Goal: Information Seeking & Learning: Learn about a topic

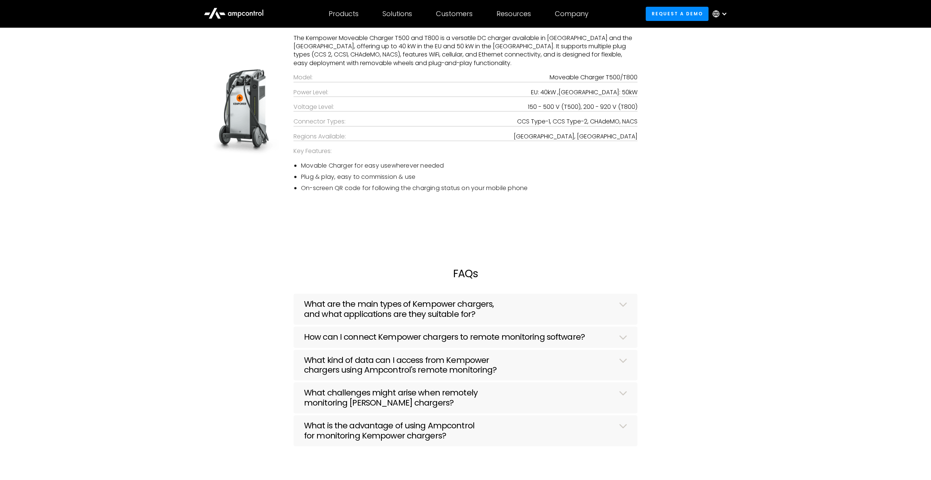
scroll to position [2104, 0]
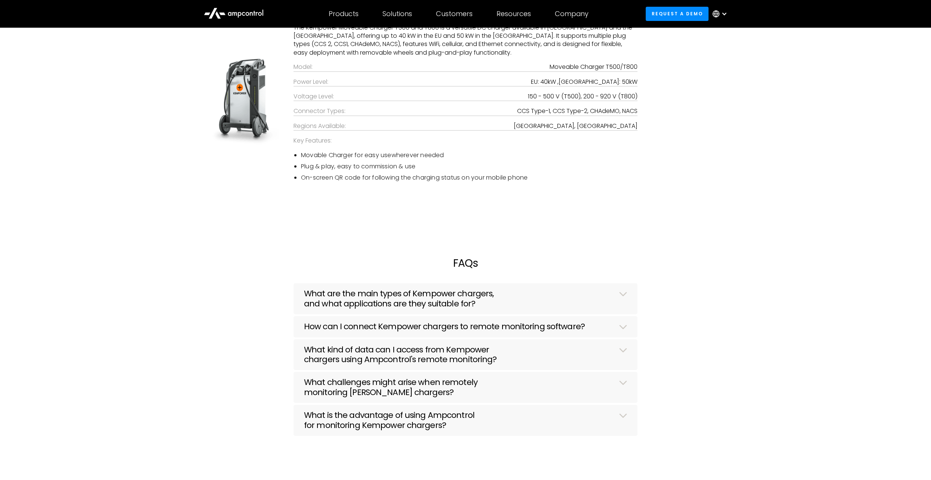
click at [305, 331] on h3 "How can I connect Kempower chargers to remote monitoring software?" at bounding box center [444, 326] width 281 height 10
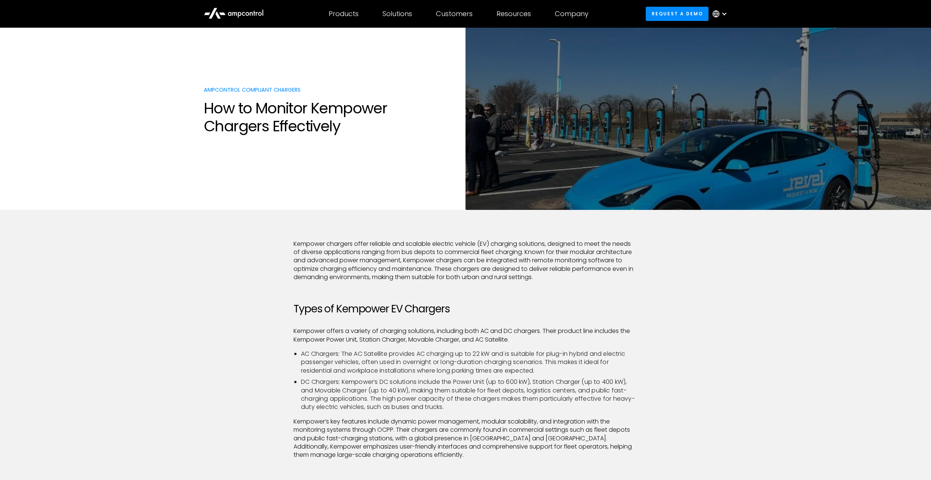
scroll to position [0, 0]
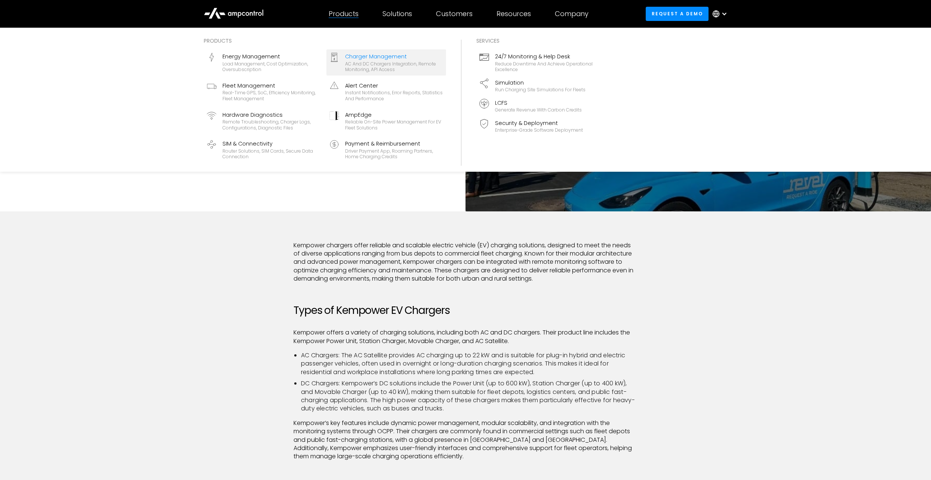
click at [360, 60] on div "Charger Management" at bounding box center [394, 56] width 98 height 8
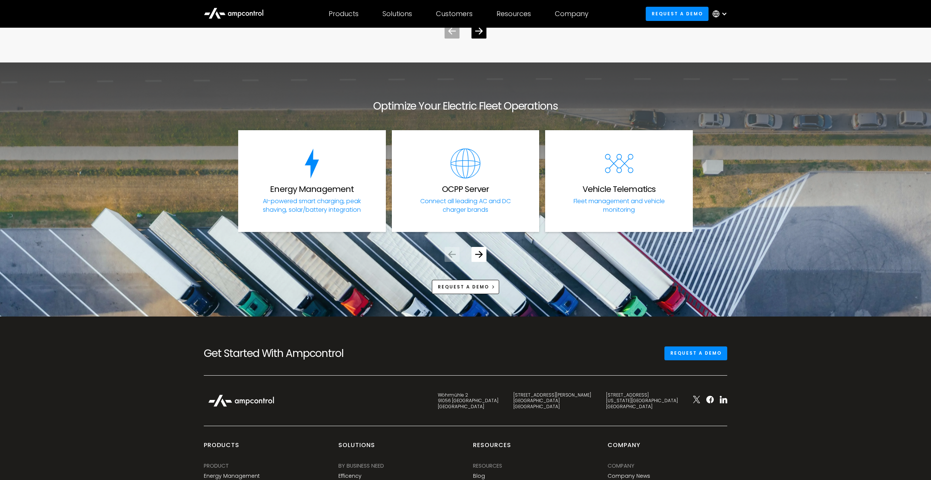
scroll to position [2584, 0]
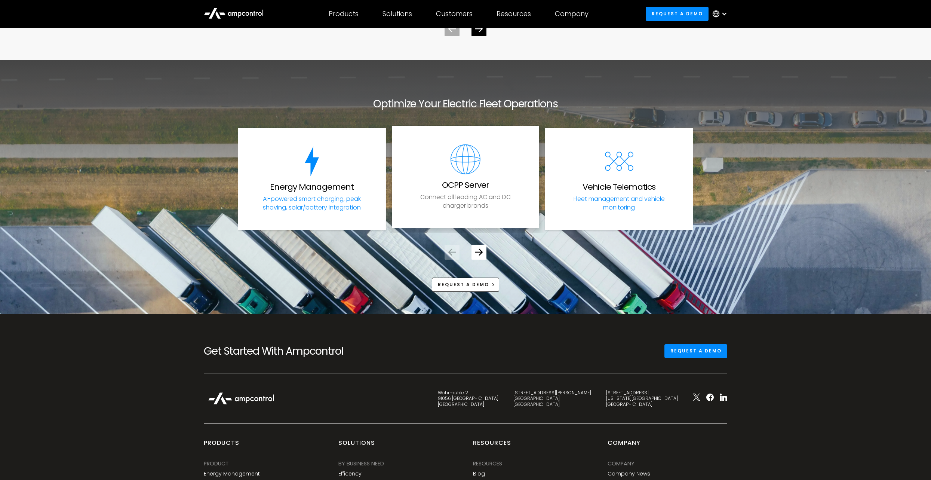
click at [430, 189] on link "OCPP Server Connect all leading AC and DC charger brands" at bounding box center [466, 177] width 148 height 102
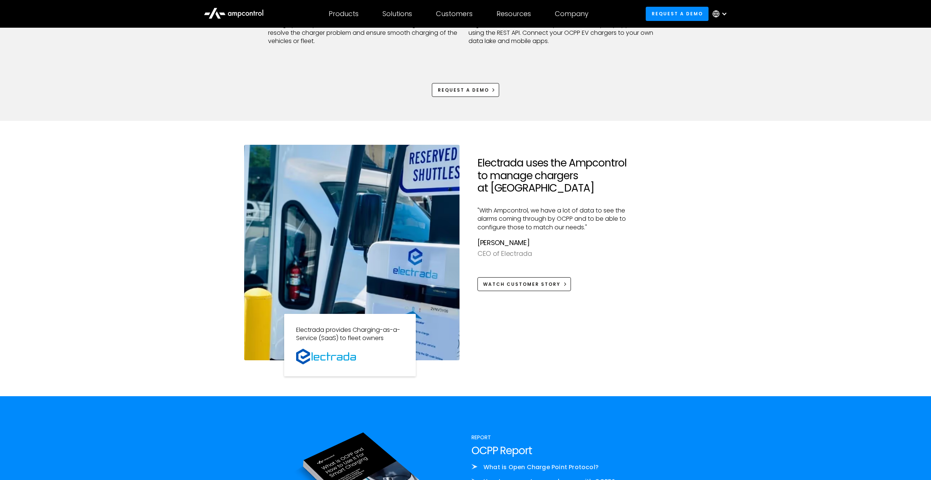
scroll to position [571, 0]
